Goal: Information Seeking & Learning: Learn about a topic

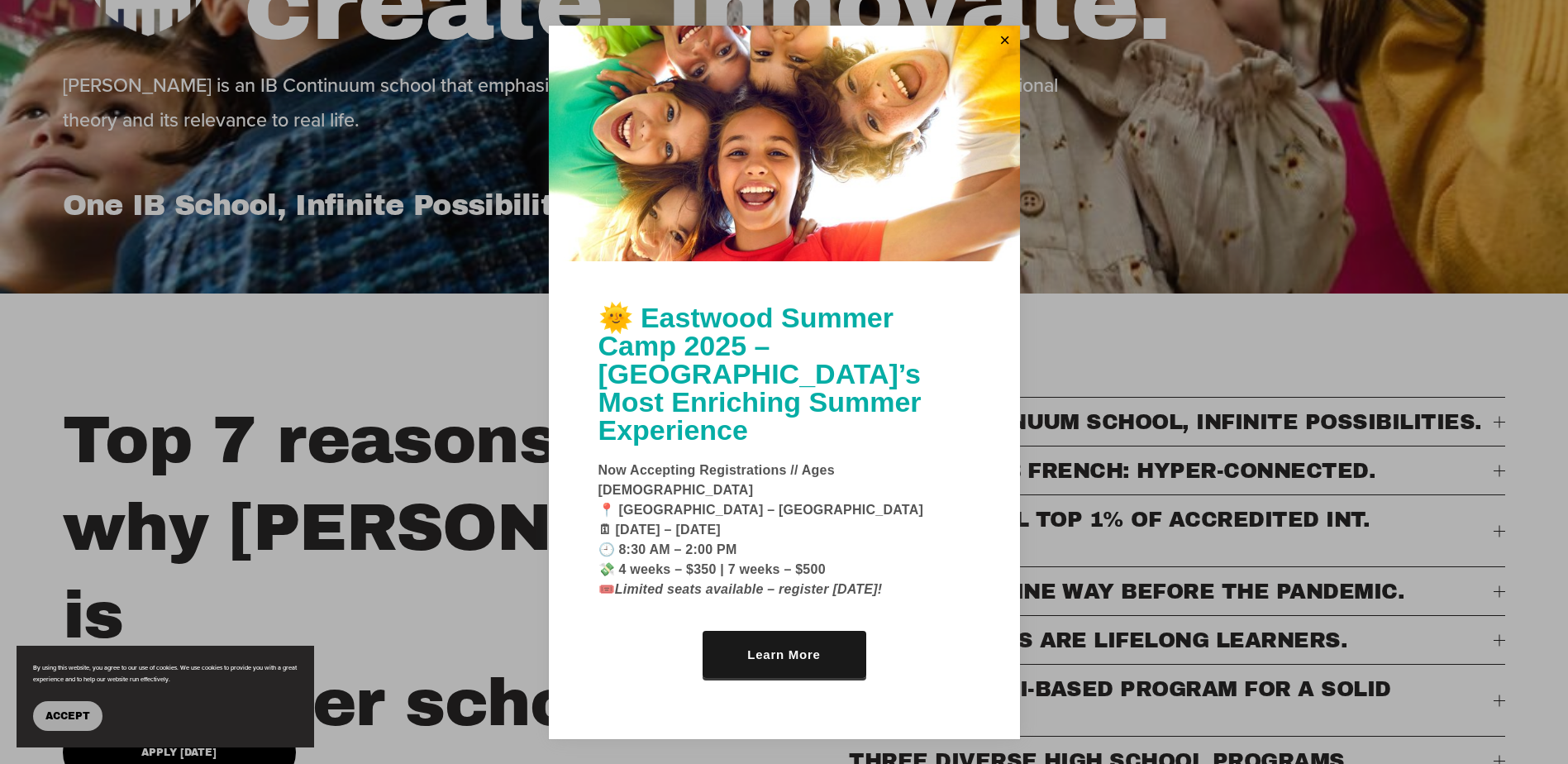
scroll to position [496, 0]
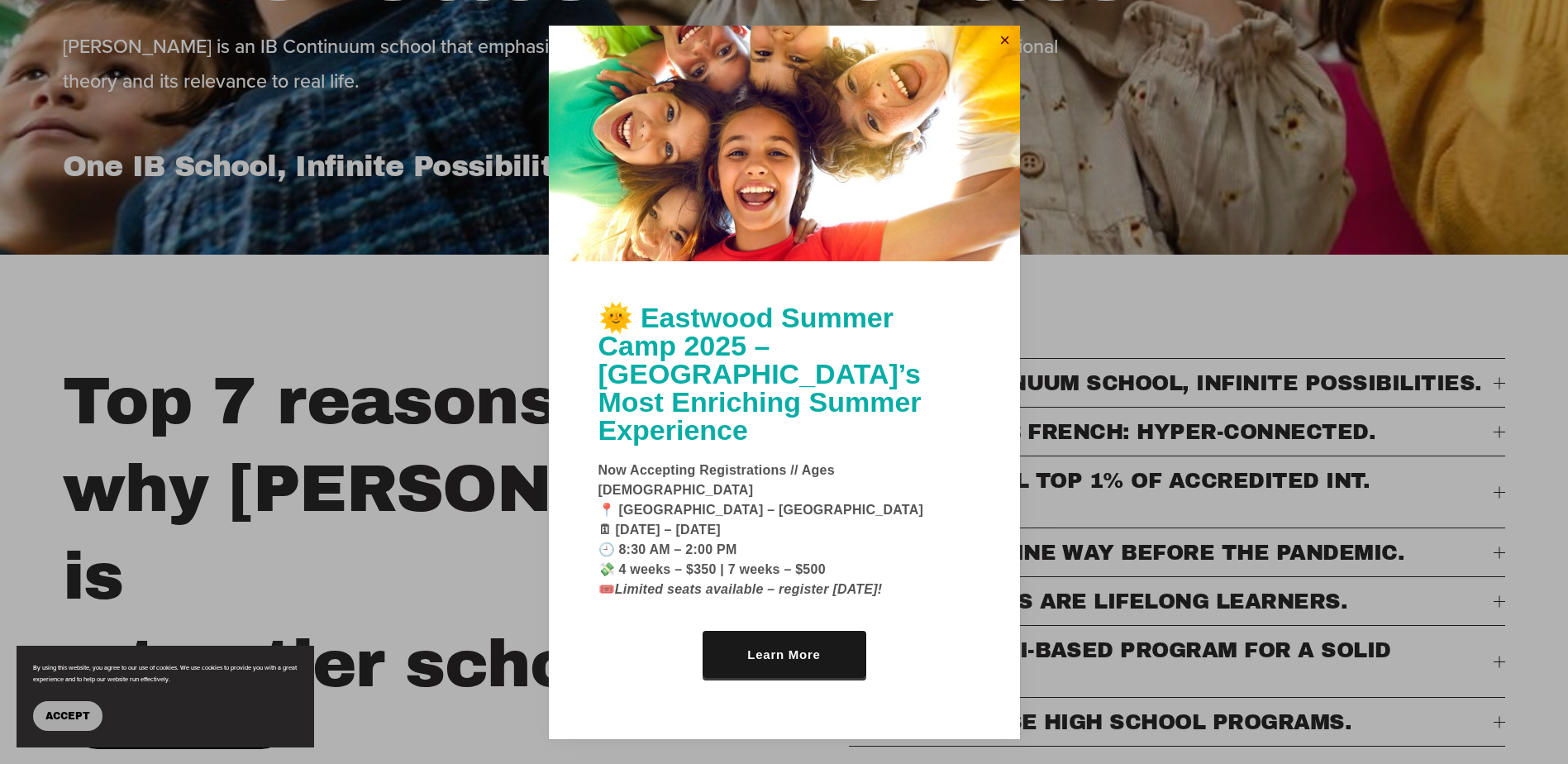
click at [1006, 54] on link "Close" at bounding box center [1005, 41] width 25 height 26
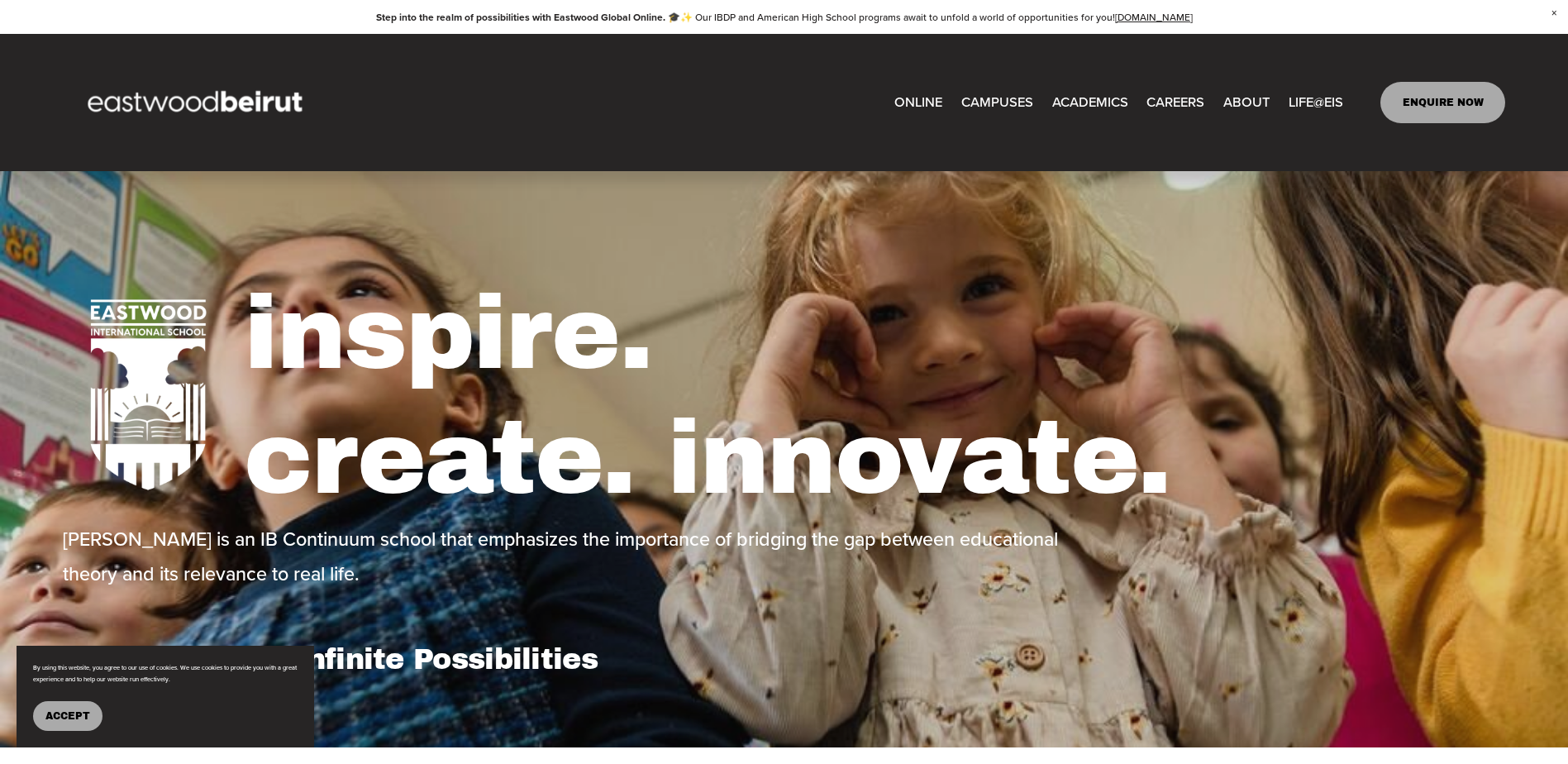
scroll to position [0, 0]
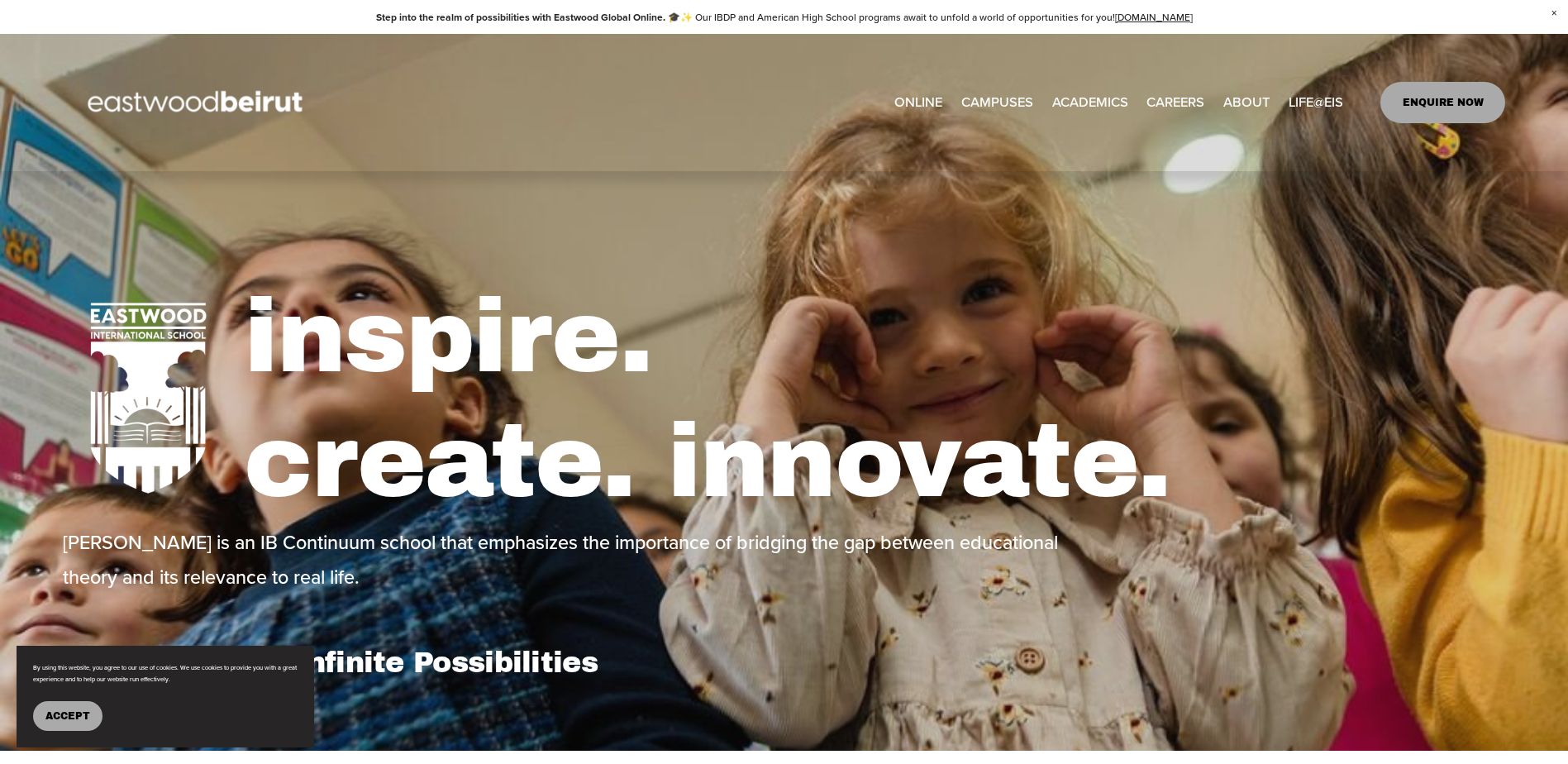
click at [0, 0] on span "Admissions" at bounding box center [0, 0] width 0 height 0
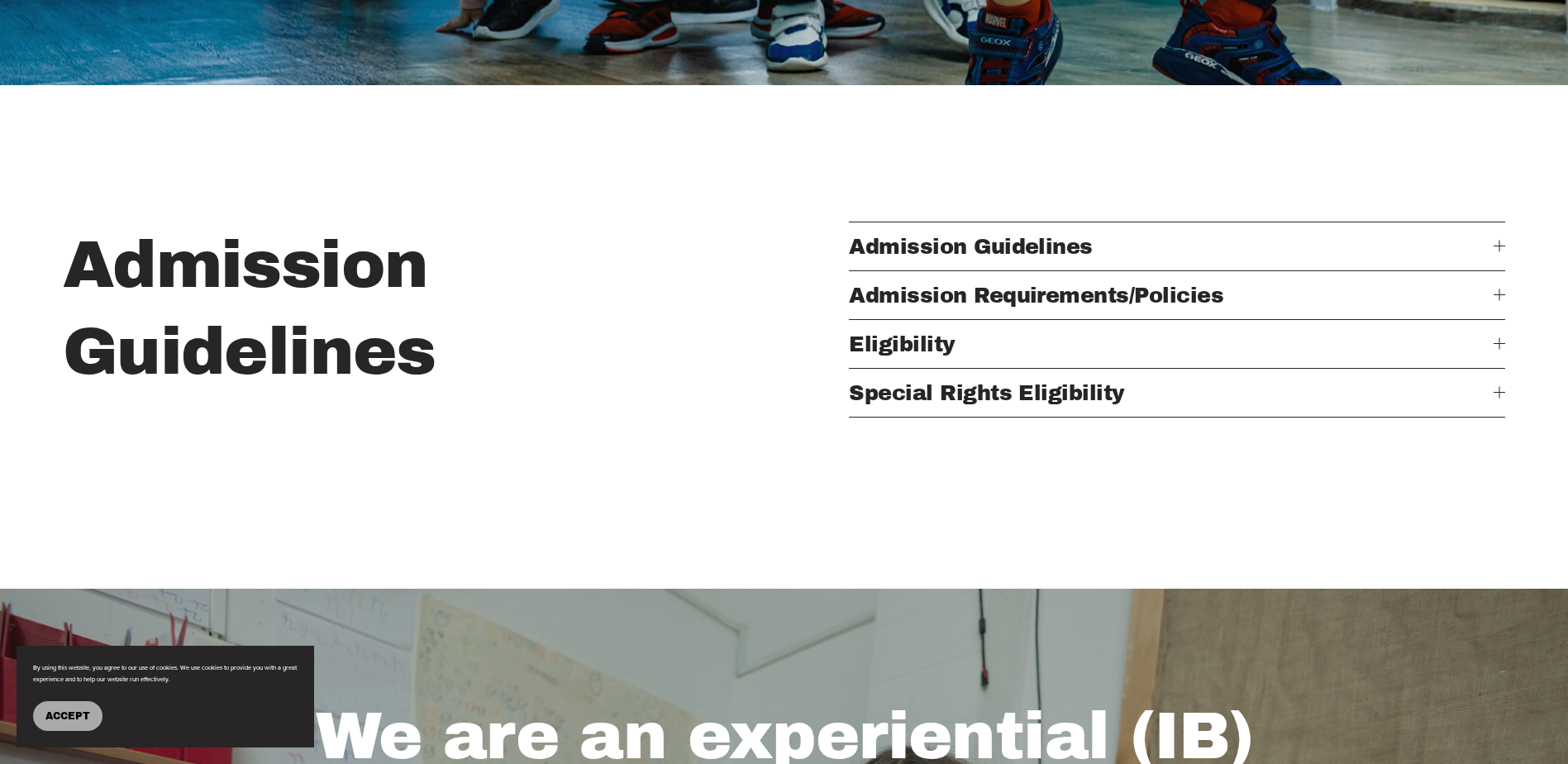
scroll to position [661, 0]
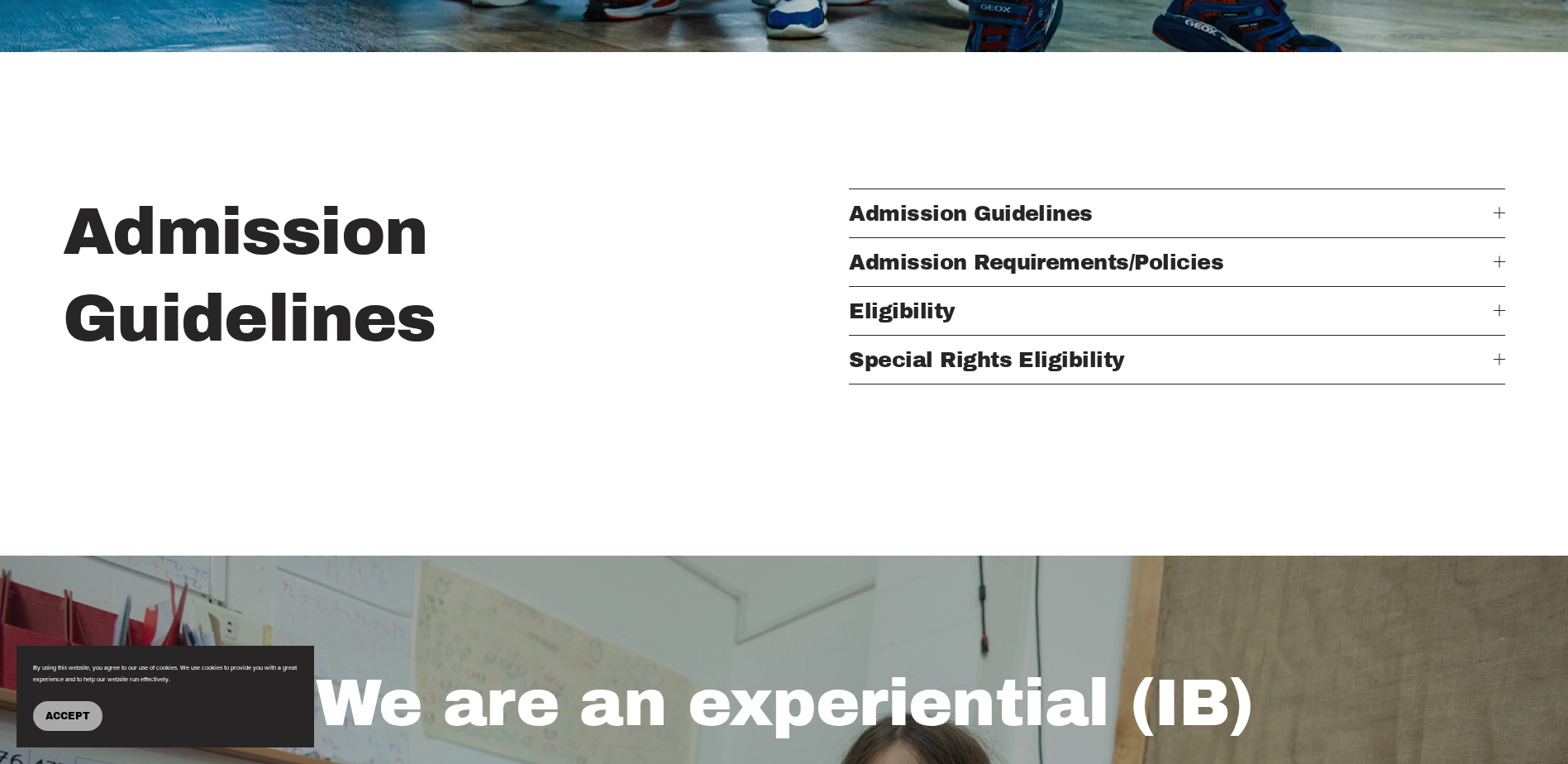
click at [1497, 216] on div at bounding box center [1499, 213] width 11 height 11
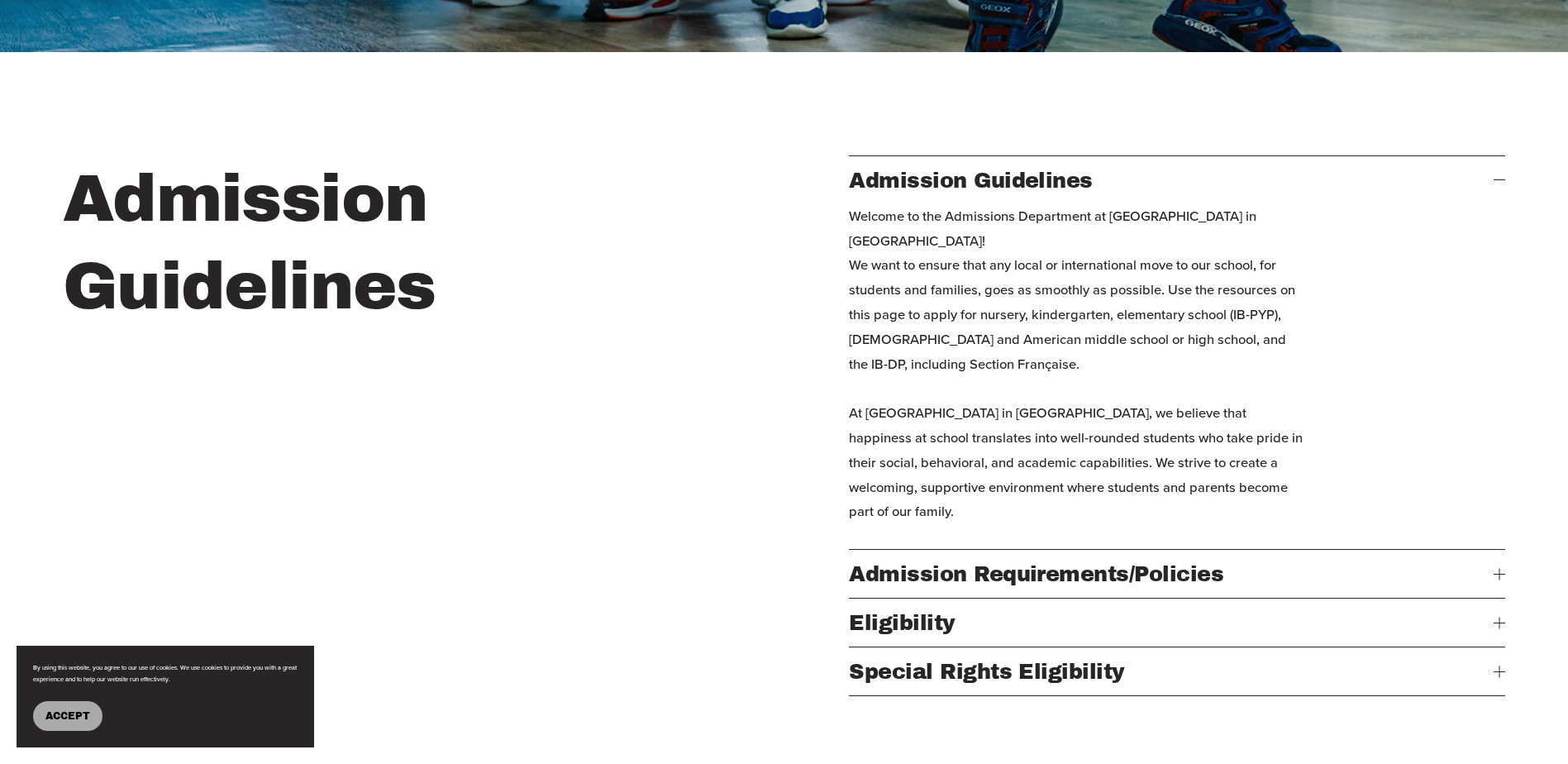
click at [1503, 579] on div at bounding box center [1499, 573] width 11 height 11
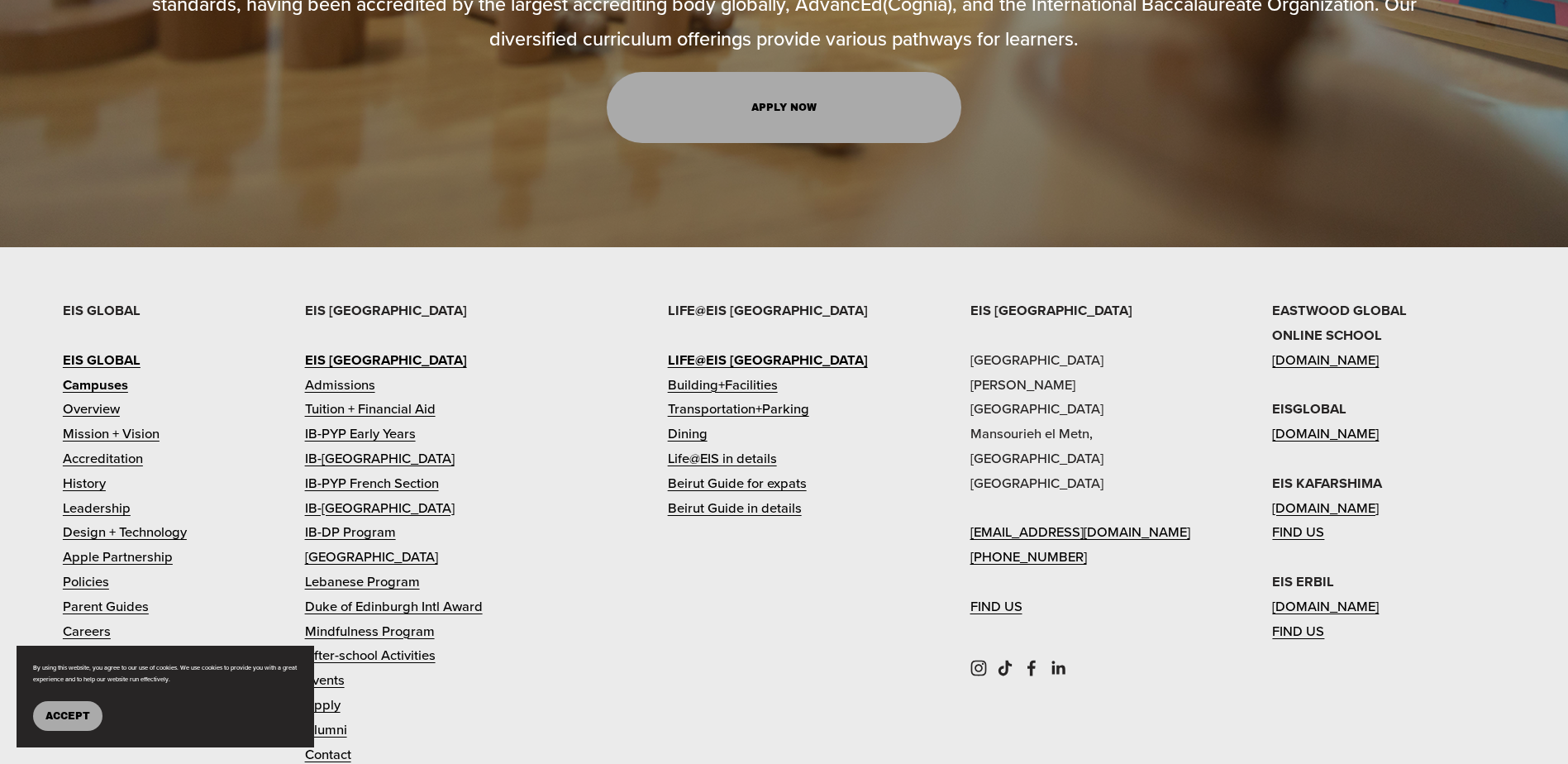
scroll to position [2480, 0]
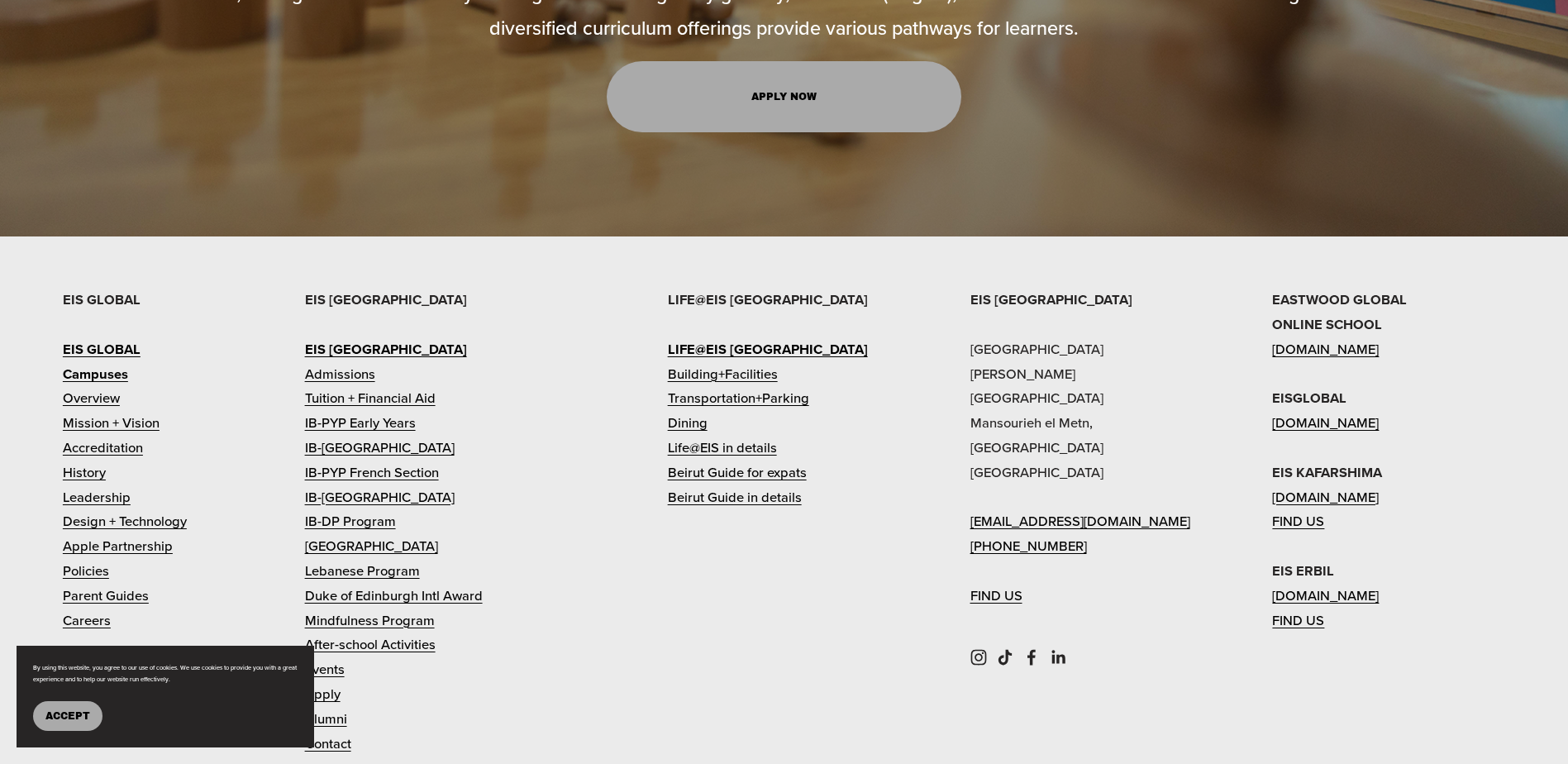
click at [362, 386] on link "Tuition + Financial Aid" at bounding box center [370, 399] width 131 height 25
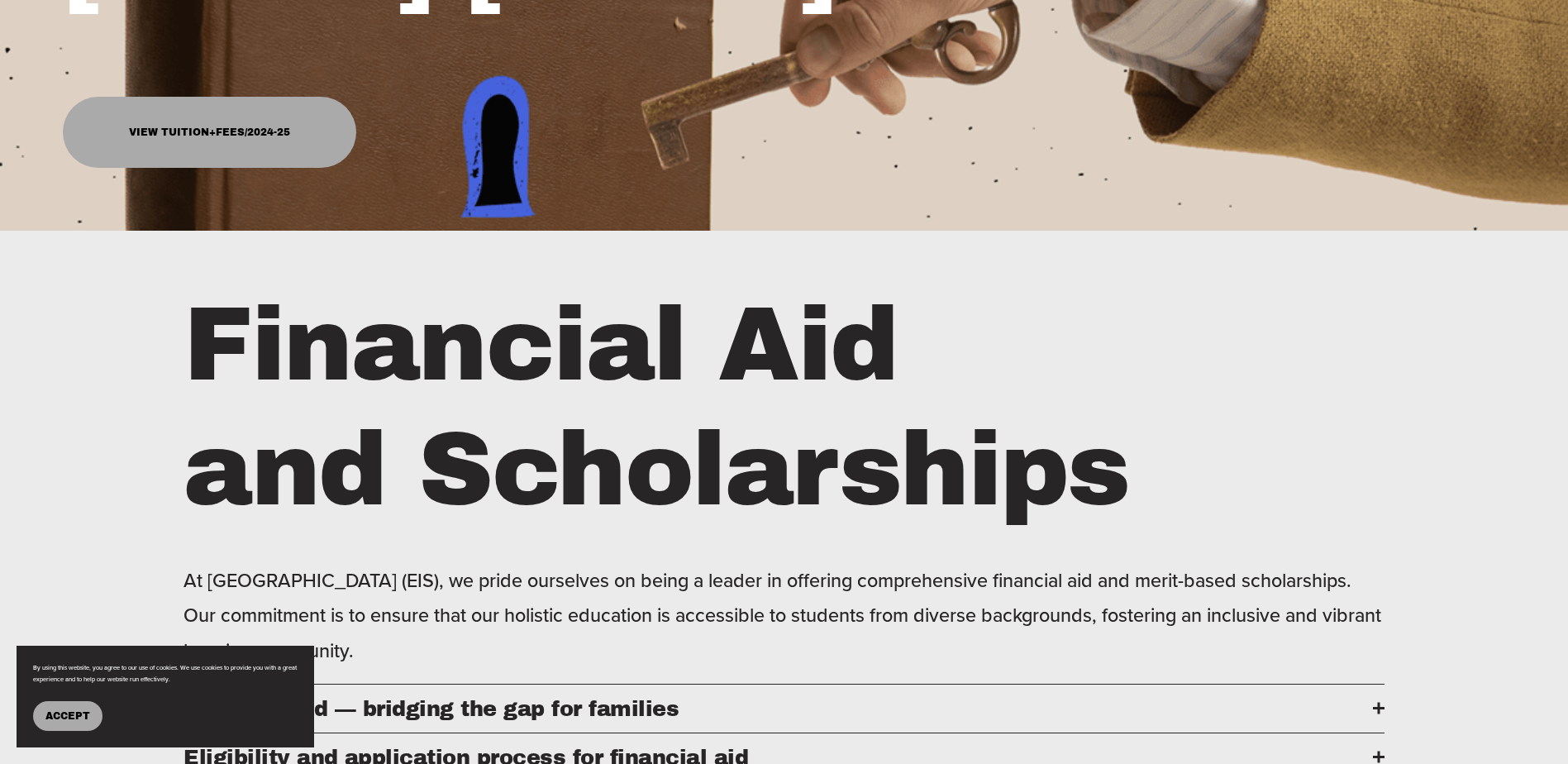
scroll to position [579, 0]
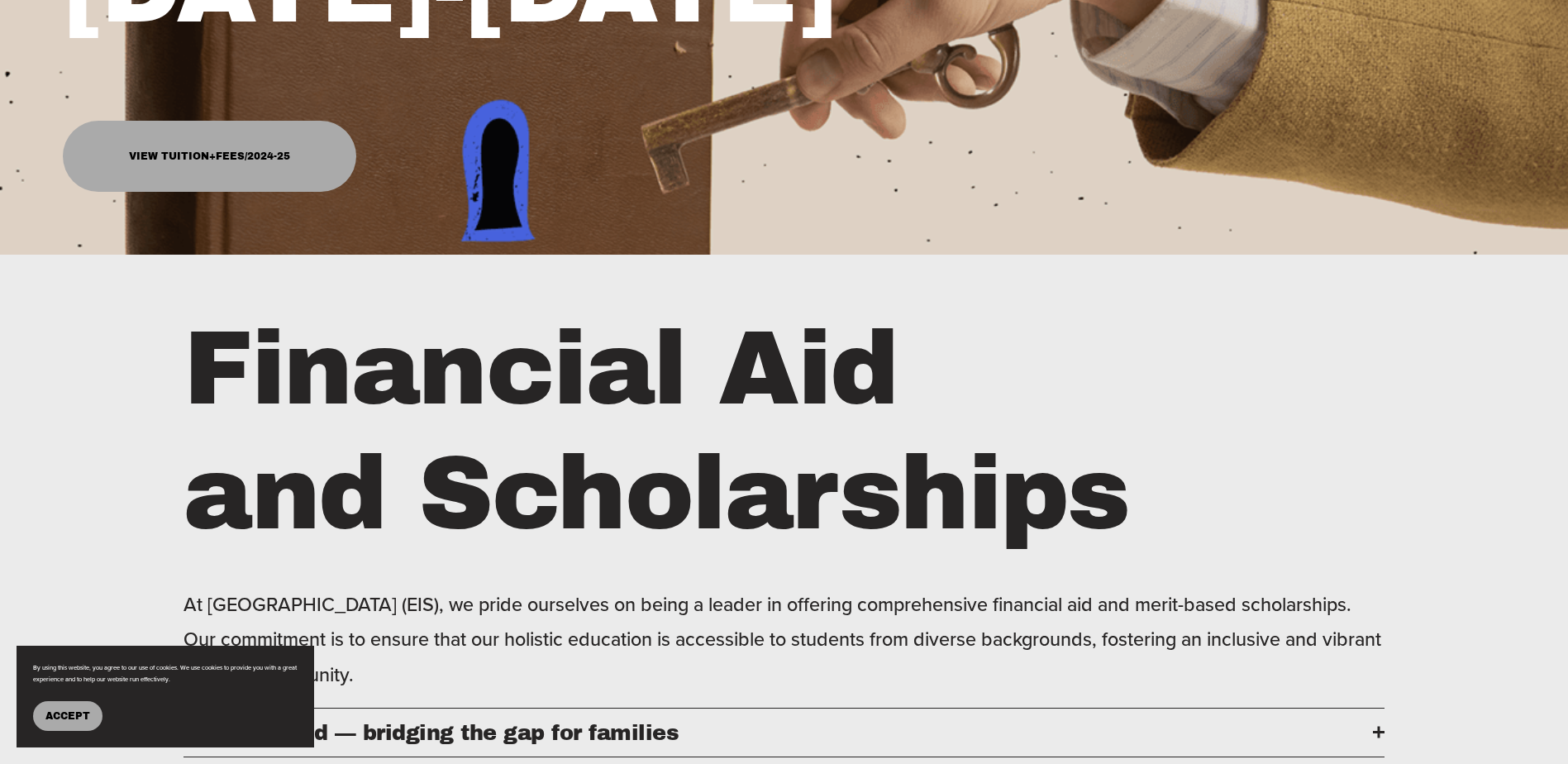
click at [252, 159] on link "View Tuition+Fees/2024-25" at bounding box center [209, 156] width 293 height 71
